Goal: Information Seeking & Learning: Learn about a topic

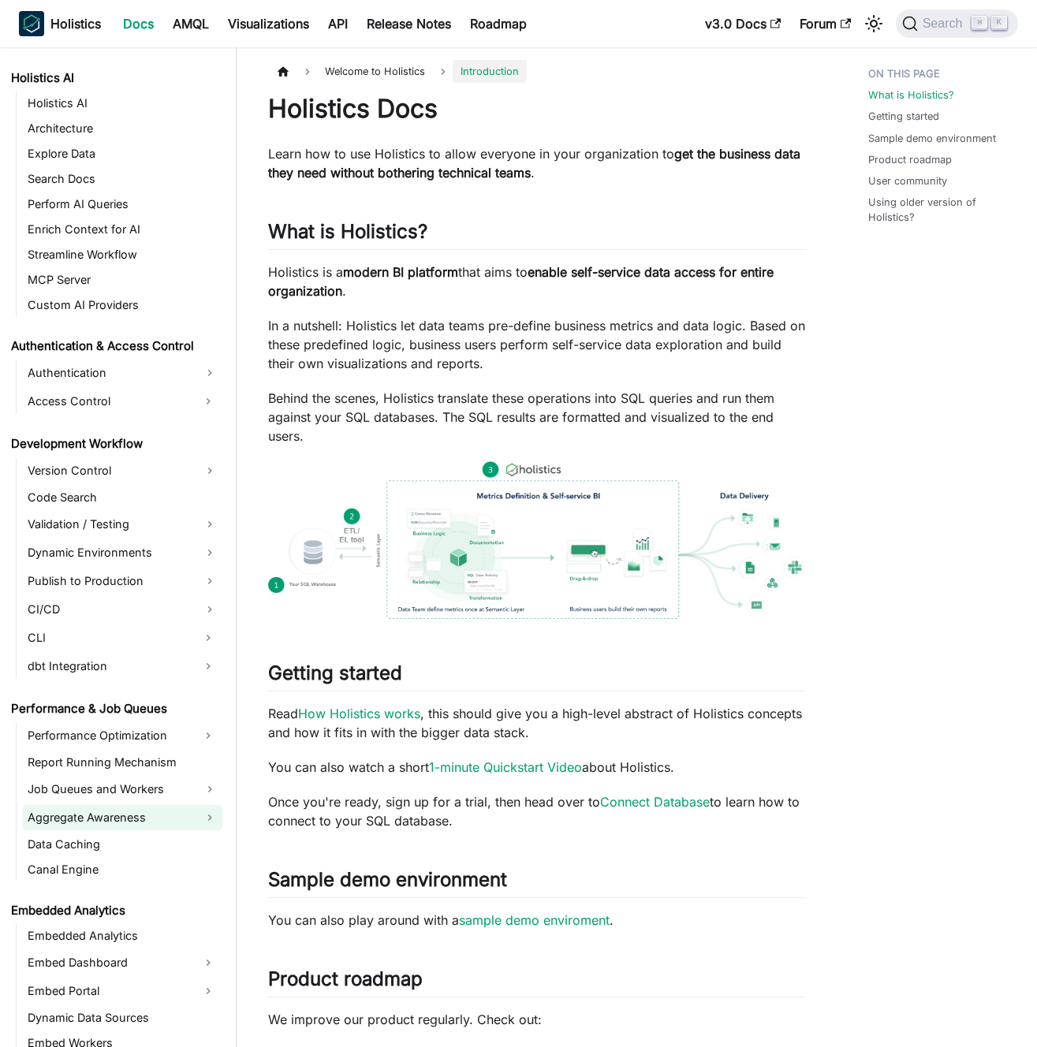
scroll to position [795, 0]
click at [104, 822] on link "Aggregate Awareness" at bounding box center [123, 817] width 200 height 25
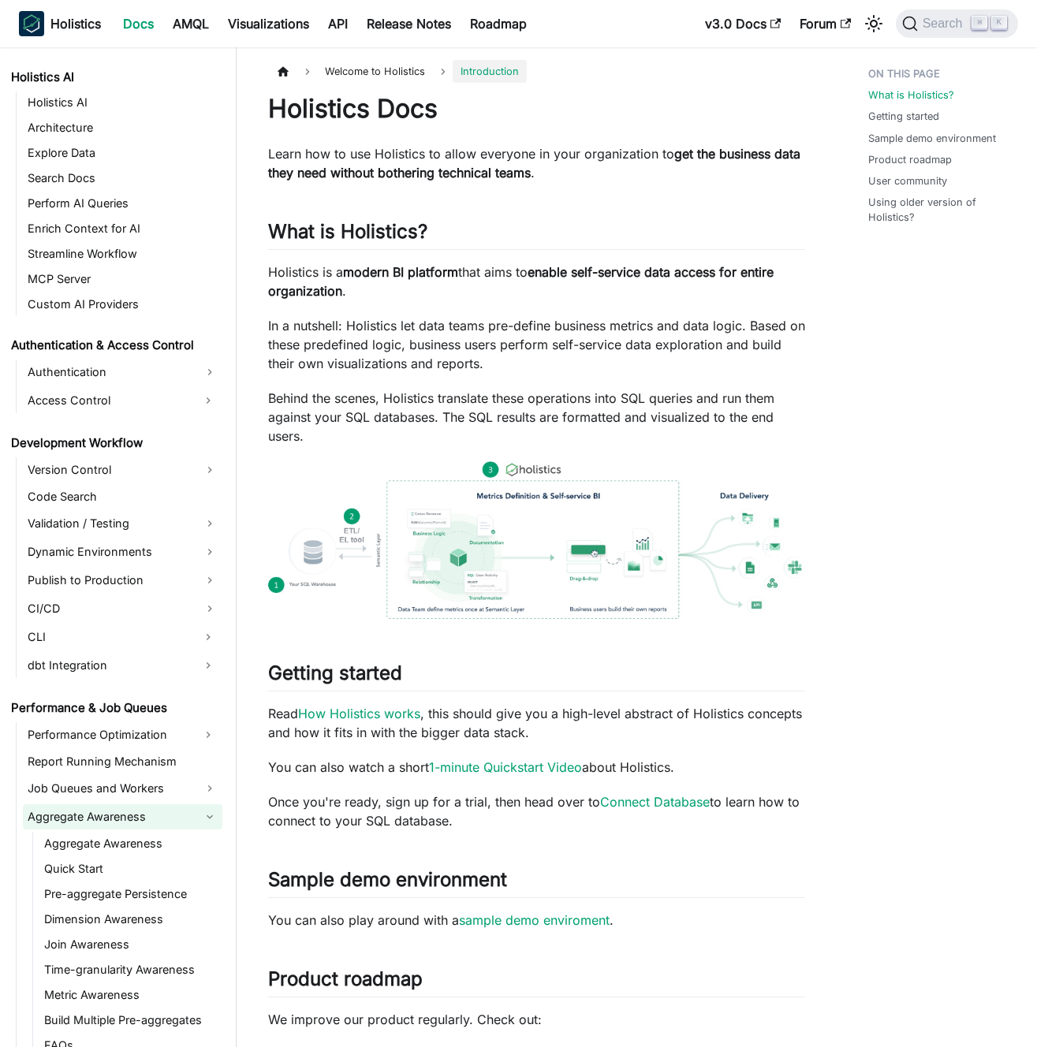
click at [162, 828] on link "Aggregate Awareness" at bounding box center [123, 817] width 200 height 25
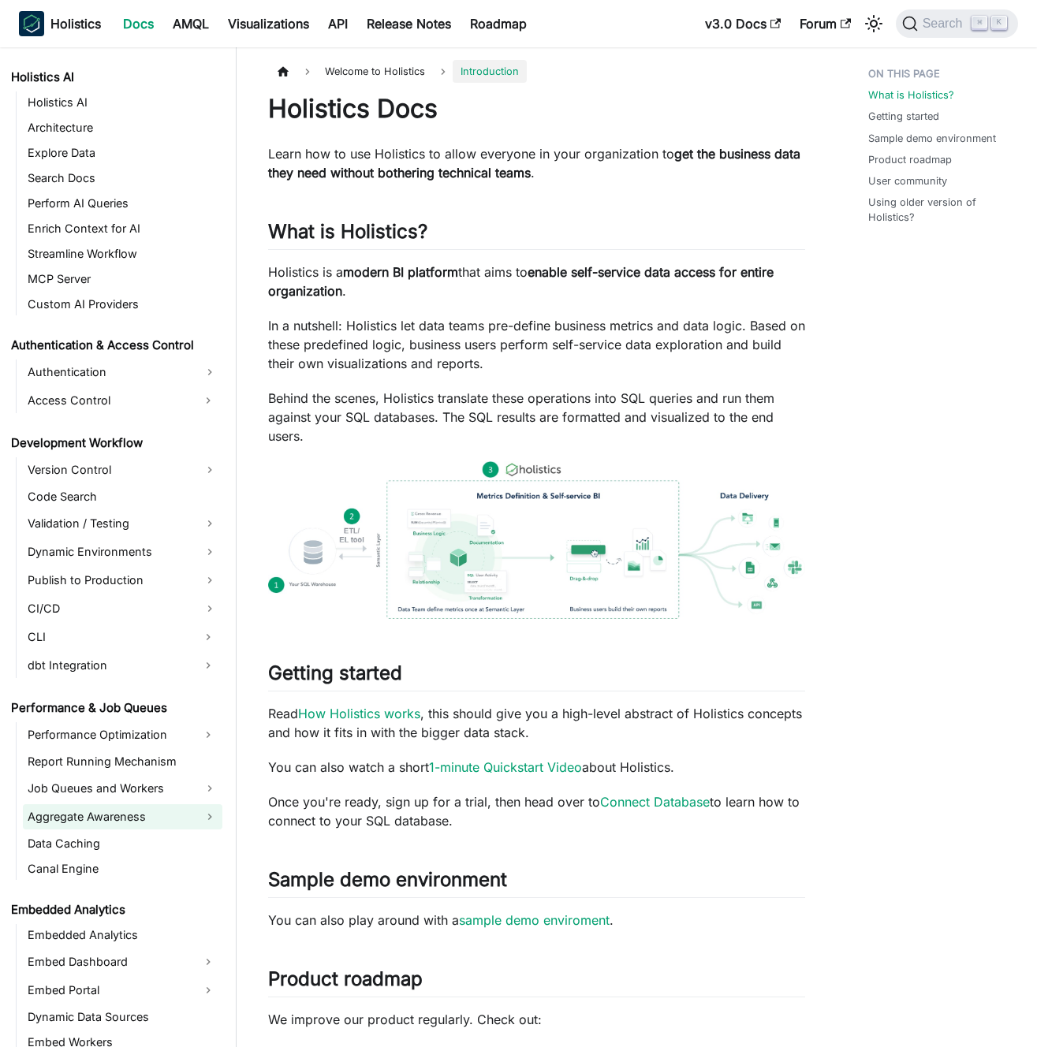
click at [152, 827] on link "Aggregate Awareness" at bounding box center [123, 817] width 200 height 25
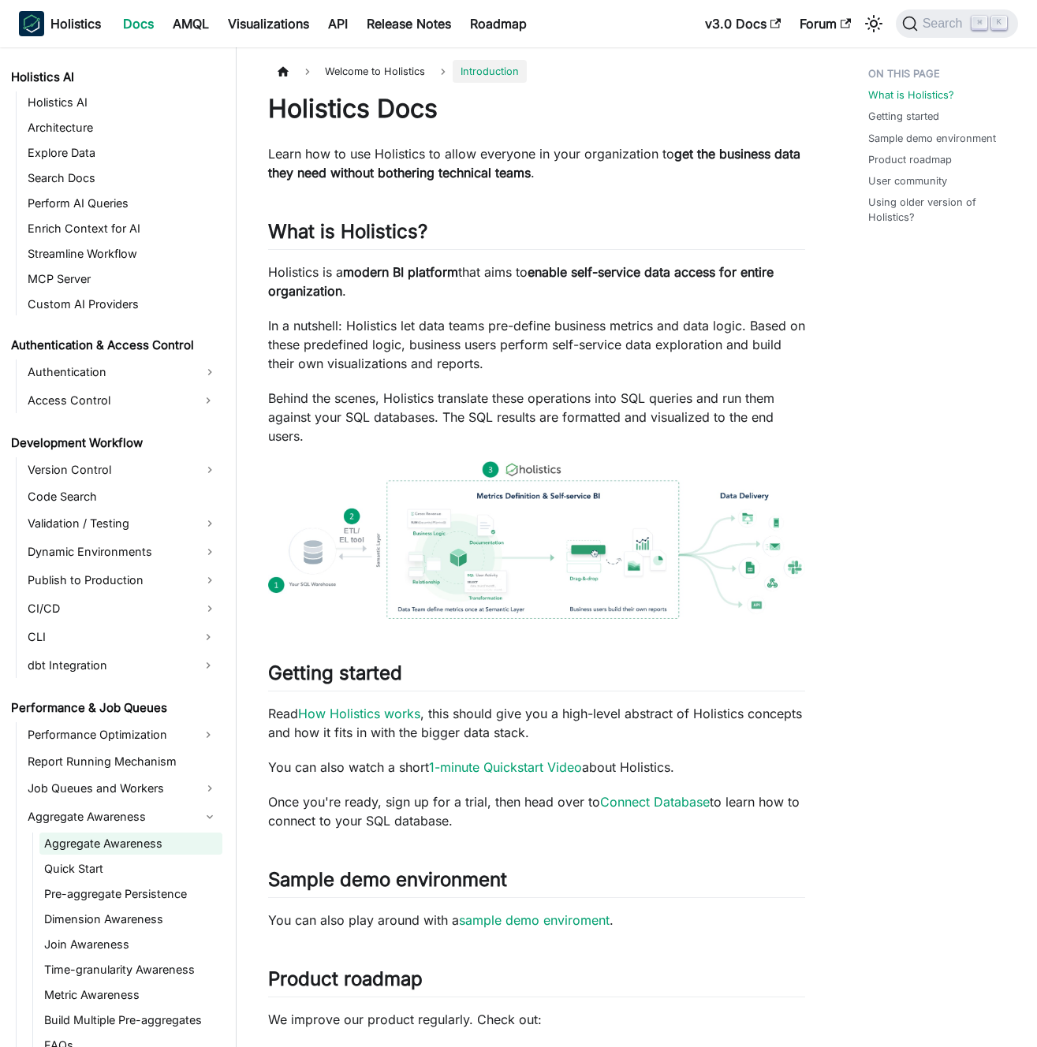
click at [153, 842] on link "Aggregate Awareness" at bounding box center [130, 844] width 183 height 22
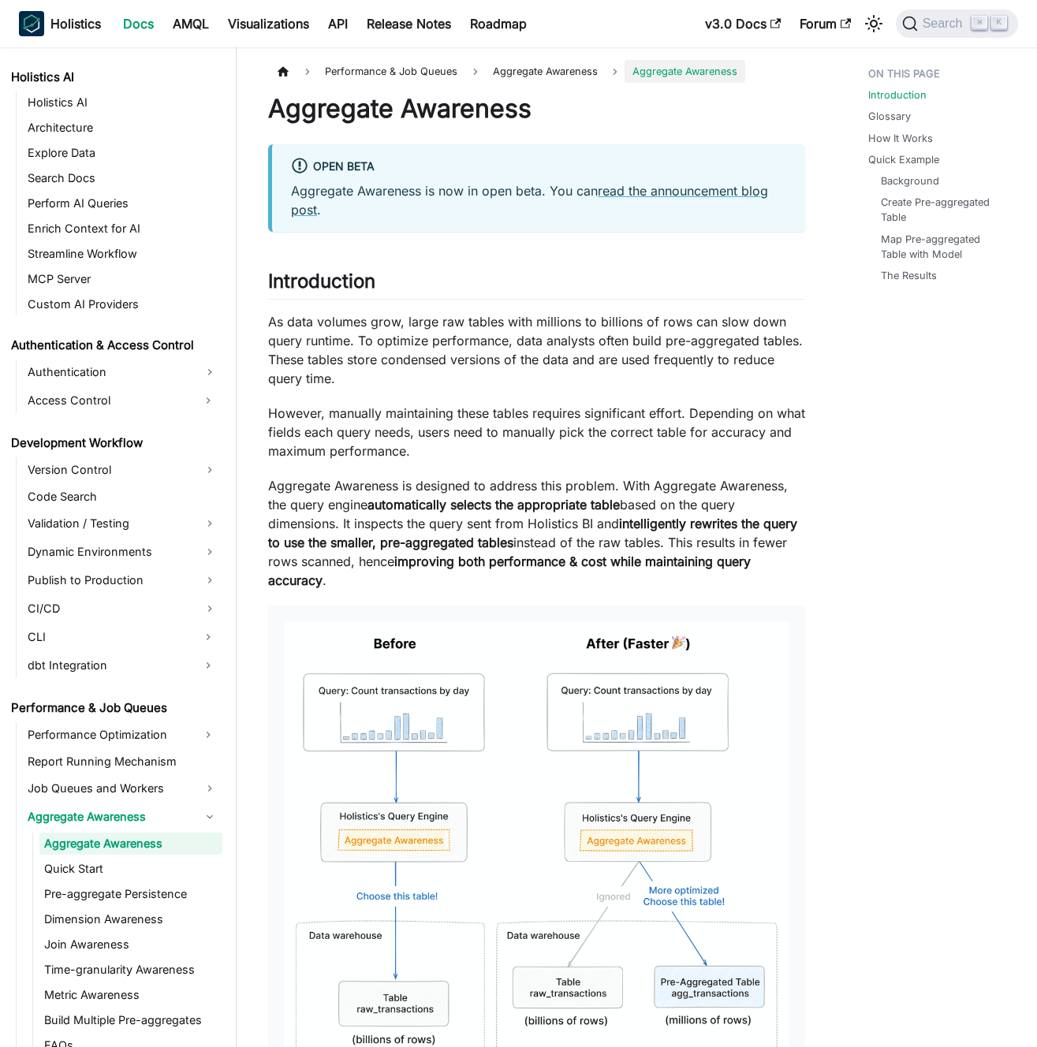
scroll to position [802, 0]
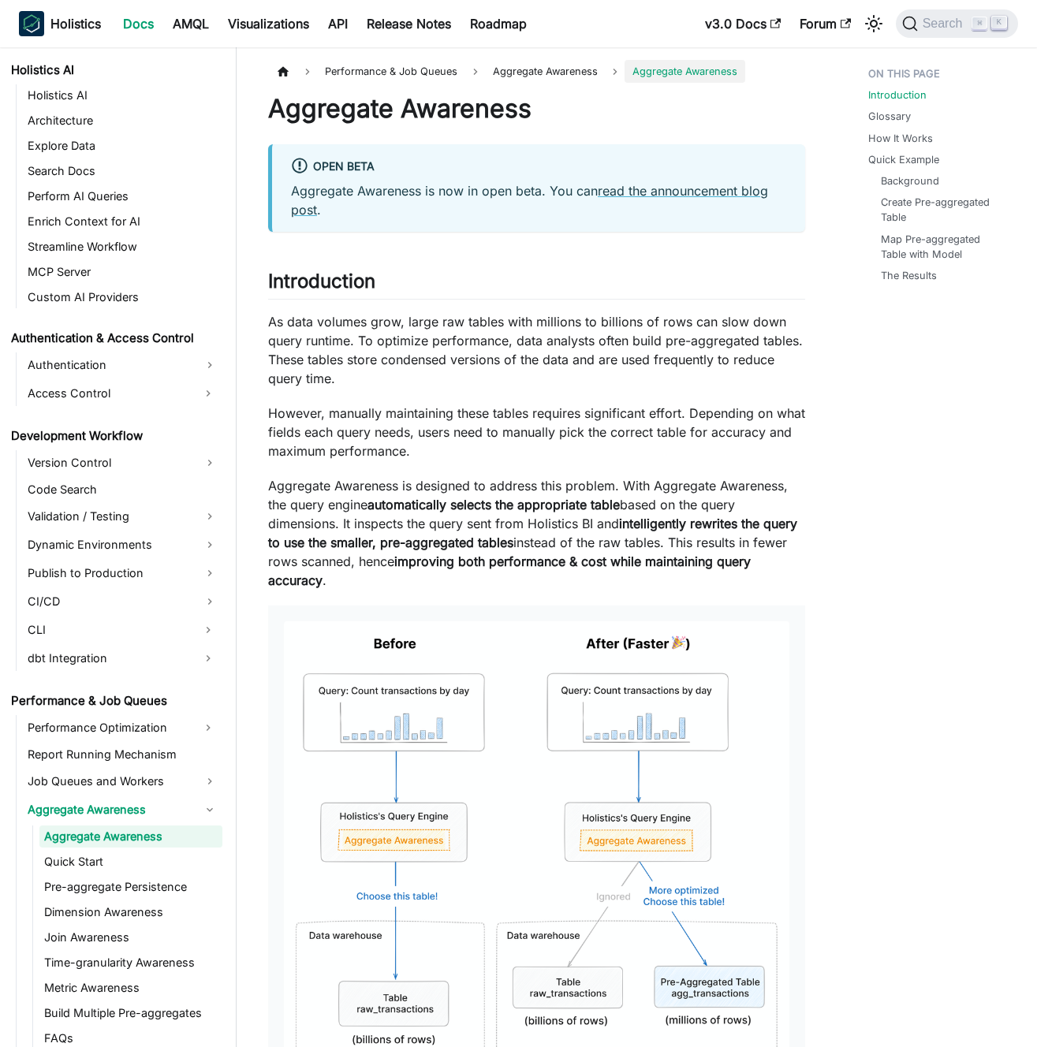
click at [340, 440] on p "However, manually maintaining these tables requires significant effort. Dependi…" at bounding box center [536, 432] width 537 height 57
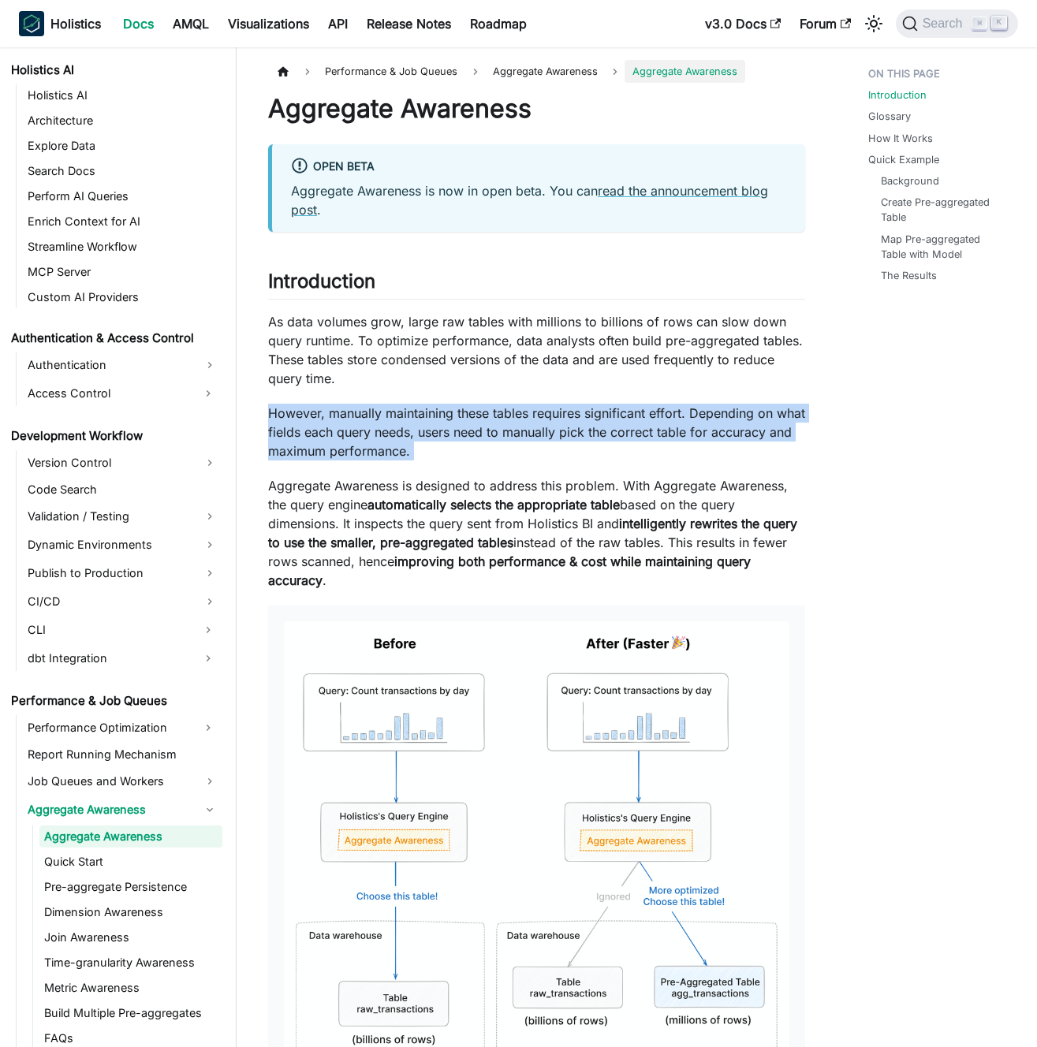
click at [340, 440] on p "However, manually maintaining these tables requires significant effort. Dependi…" at bounding box center [536, 432] width 537 height 57
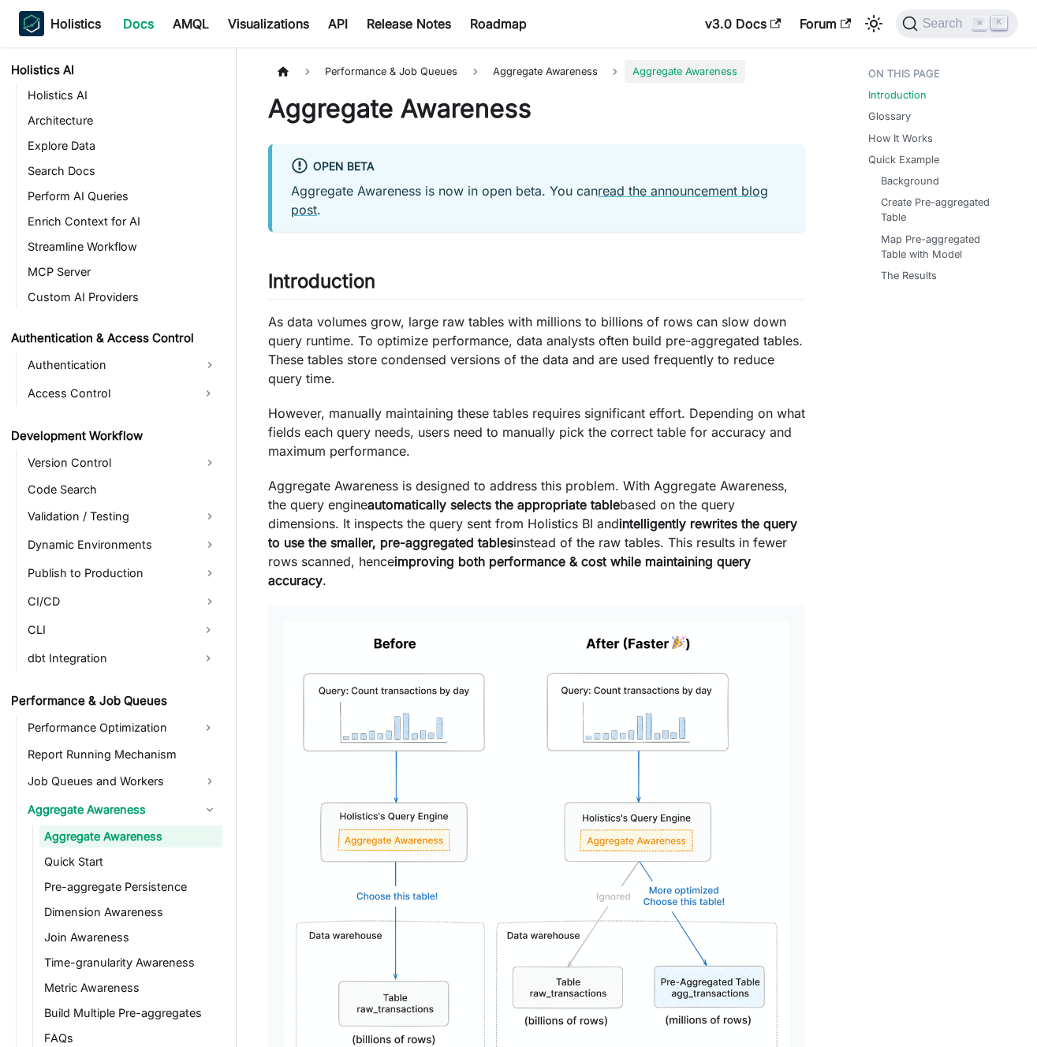
click at [363, 425] on p "However, manually maintaining these tables requires significant effort. Dependi…" at bounding box center [536, 432] width 537 height 57
click at [363, 424] on p "However, manually maintaining these tables requires significant effort. Dependi…" at bounding box center [536, 432] width 537 height 57
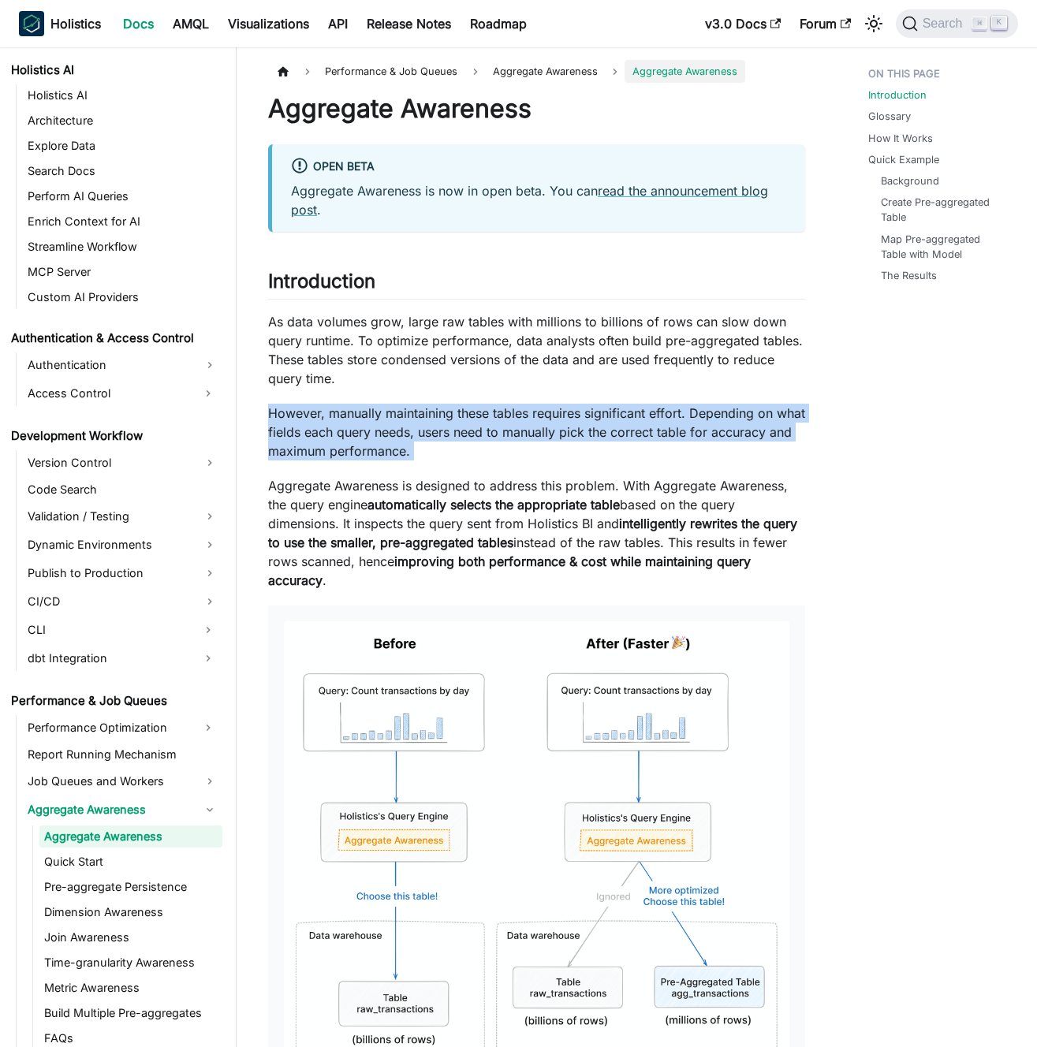
click at [363, 424] on p "However, manually maintaining these tables requires significant effort. Dependi…" at bounding box center [536, 432] width 537 height 57
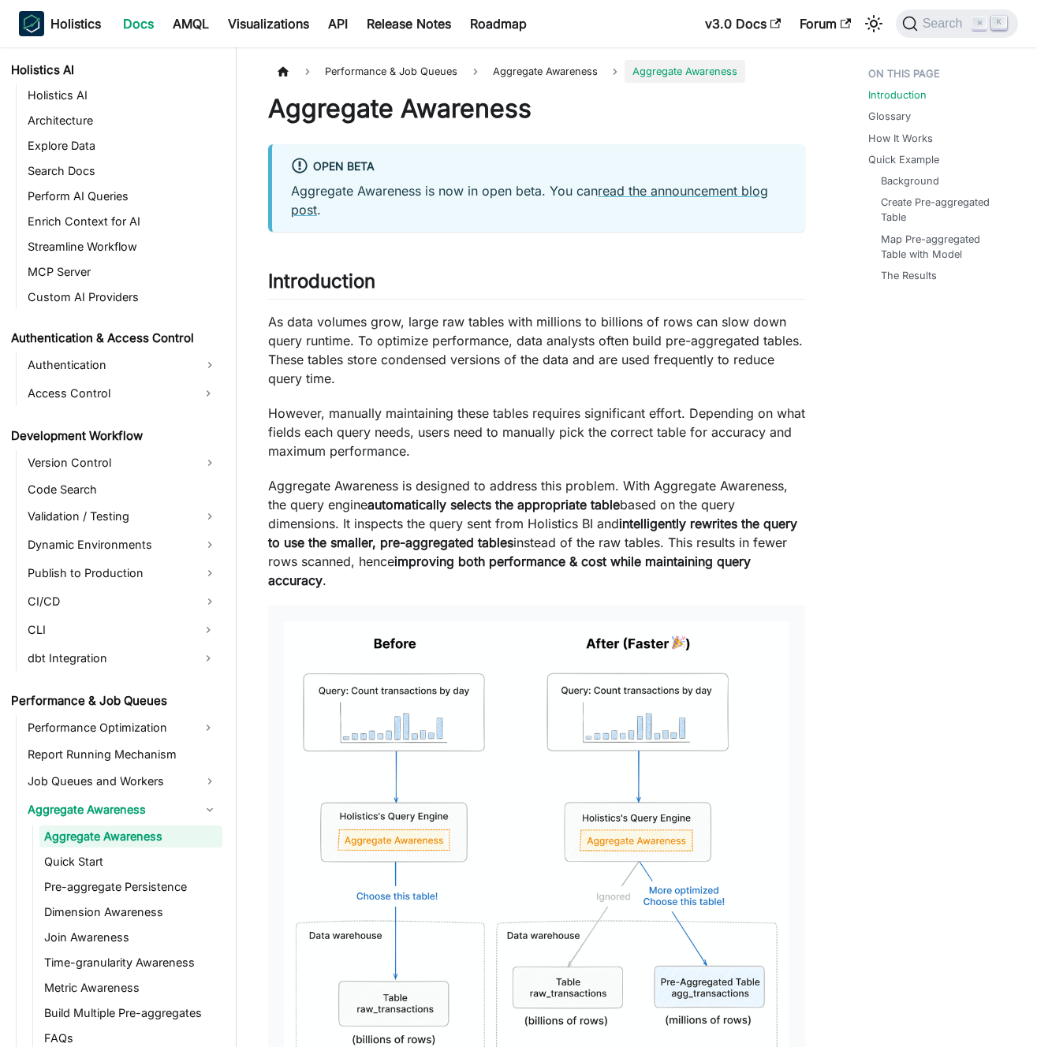
click at [378, 420] on p "However, manually maintaining these tables requires significant effort. Dependi…" at bounding box center [536, 432] width 537 height 57
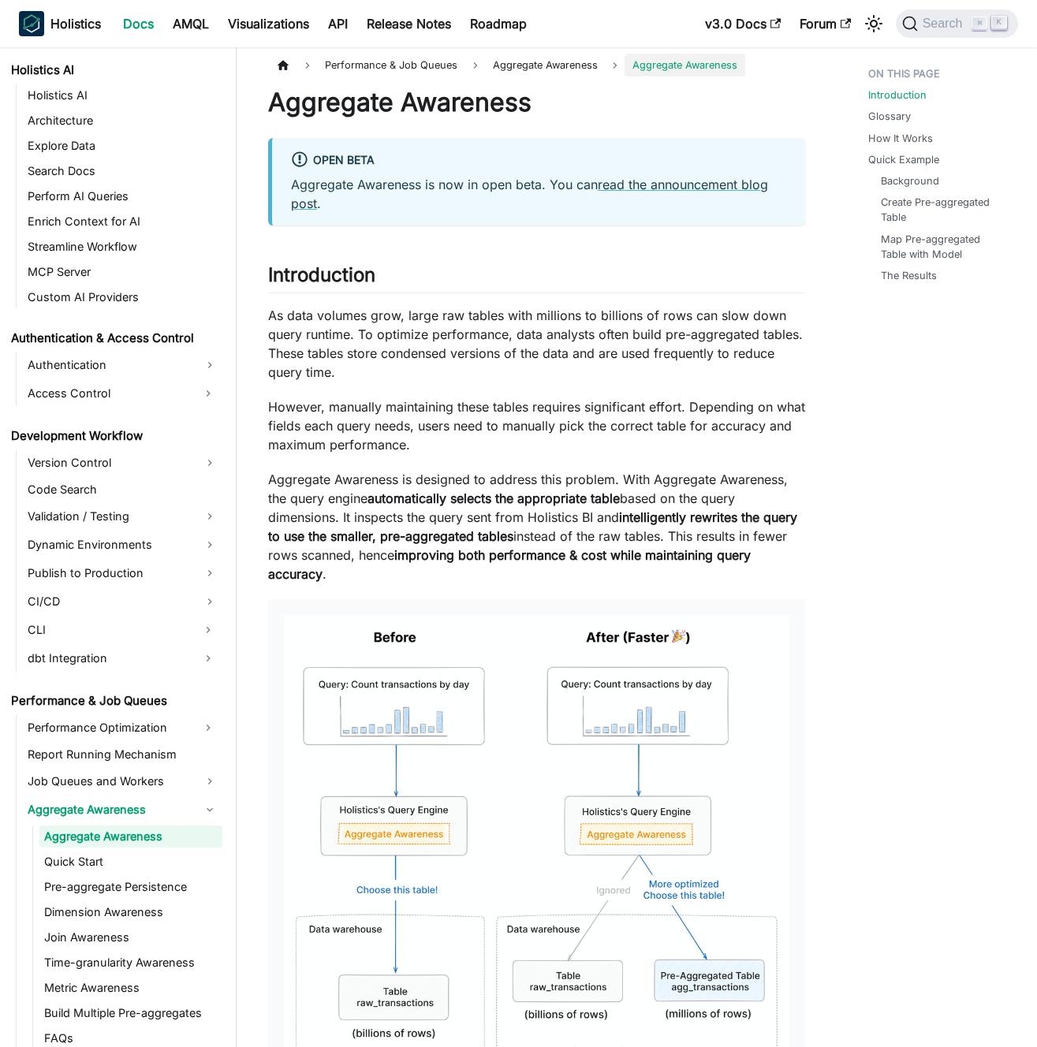
scroll to position [0, 0]
